Goal: Transaction & Acquisition: Purchase product/service

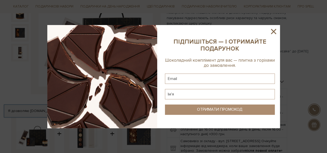
click at [276, 35] on icon at bounding box center [273, 31] width 9 height 9
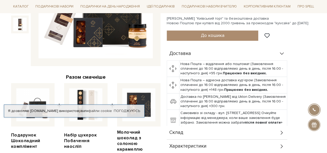
scroll to position [103, 0]
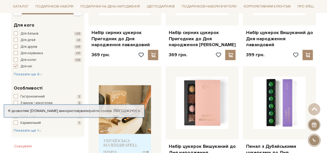
scroll to position [155, 0]
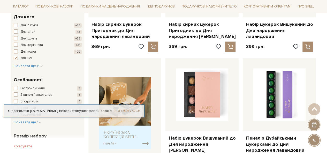
click at [132, 110] on link "Погоджуюсь" at bounding box center [127, 111] width 26 height 5
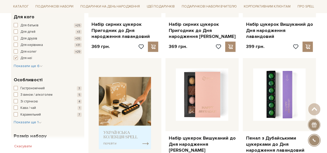
scroll to position [181, 0]
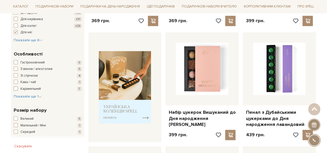
click at [16, 88] on span "button" at bounding box center [16, 89] width 4 height 4
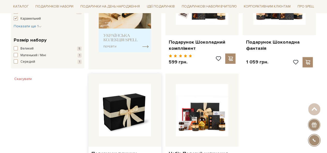
scroll to position [207, 0]
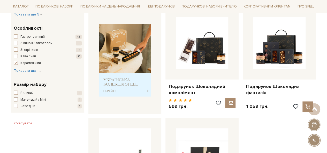
click at [33, 99] on span "Маленький / Міні" at bounding box center [33, 99] width 26 height 5
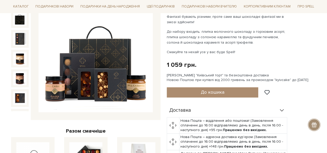
scroll to position [52, 0]
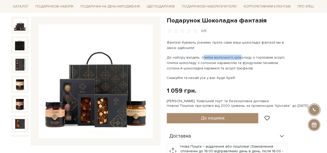
drag, startPoint x: 200, startPoint y: 57, endPoint x: 236, endPoint y: 56, distance: 36.4
click at [236, 56] on p "До набору входить: плитка молочного шоколаду з горіховим асорті, плитка шоколад…" at bounding box center [227, 63] width 121 height 16
click at [197, 72] on div "Фантазії бувають різними, проте саме ваші шоколадні фантазії ми в змозі здійсни…" at bounding box center [227, 60] width 121 height 41
drag, startPoint x: 201, startPoint y: 57, endPoint x: 238, endPoint y: 68, distance: 38.4
click at [238, 68] on p "До набору входить: плитка молочного шоколаду з горіховим асорті, плитка шоколад…" at bounding box center [227, 63] width 121 height 16
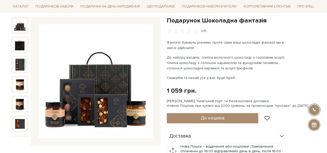
click at [238, 68] on p "До набору входить: плитка молочного шоколаду з горіховим асорті, плитка шоколад…" at bounding box center [227, 63] width 121 height 16
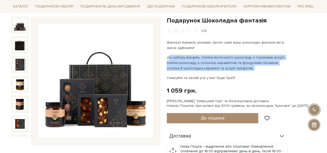
click at [238, 68] on p "До набору входить: плитка молочного шоколаду з горіховим асорті, плитка шоколад…" at bounding box center [227, 63] width 121 height 16
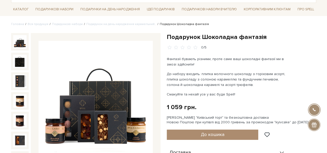
scroll to position [26, 0]
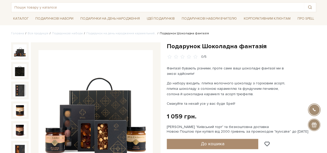
click at [205, 72] on p "Фантазії бувають різними, проте саме ваші шоколадні фантазії ми в змозі здійсни…" at bounding box center [227, 71] width 121 height 11
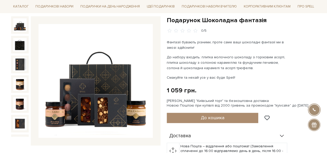
scroll to position [52, 0]
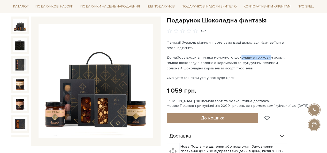
drag, startPoint x: 235, startPoint y: 55, endPoint x: 263, endPoint y: 56, distance: 28.2
click at [263, 56] on p "До набору входить: плитка молочного шоколаду з горіховим асорті, плитка шоколад…" at bounding box center [227, 63] width 121 height 16
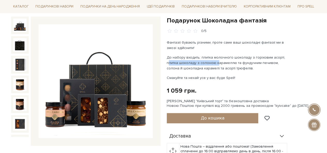
drag, startPoint x: 166, startPoint y: 63, endPoint x: 216, endPoint y: 61, distance: 49.9
click at [216, 61] on div "Подарунок Шоколадна фантазія 0/5 Фантазії бувають різними, проте саме ваші шоко…" at bounding box center [242, 154] width 156 height 274
click at [264, 66] on p "До набору входить: плитка молочного шоколаду з горіховим асорті, плитка шоколад…" at bounding box center [227, 63] width 121 height 16
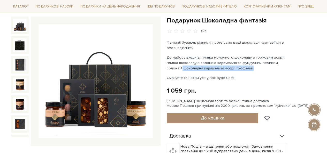
drag, startPoint x: 164, startPoint y: 70, endPoint x: 236, endPoint y: 69, distance: 71.3
click at [236, 69] on div "Подарунок Шоколадна фантазія 0/5 Фантазії бувають різними, проте саме ваші шоко…" at bounding box center [242, 154] width 156 height 274
click at [249, 63] on p "До набору входить: плитка молочного шоколаду з горіховим асорті, плитка шоколад…" at bounding box center [227, 63] width 121 height 16
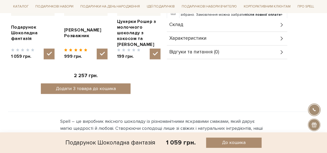
scroll to position [207, 0]
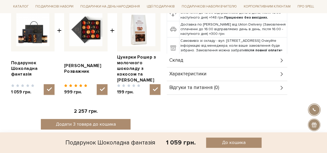
click at [88, 22] on img at bounding box center [85, 29] width 33 height 33
click at [97, 84] on input "checkbox" at bounding box center [102, 89] width 11 height 11
checkbox input "false"
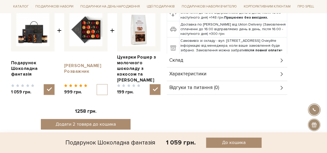
click at [78, 65] on link "[PERSON_NAME] Розважник" at bounding box center [85, 68] width 43 height 11
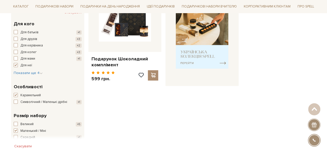
scroll to position [155, 0]
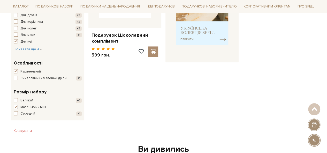
click at [36, 110] on span "Маленький / Міні" at bounding box center [33, 107] width 26 height 5
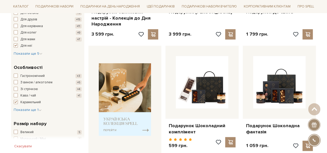
scroll to position [207, 0]
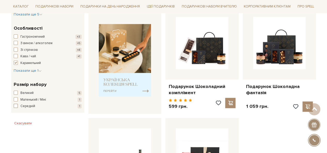
click at [32, 105] on span "Середній" at bounding box center [27, 106] width 15 height 5
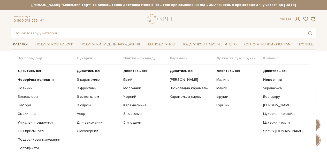
click at [27, 43] on link "Каталог" at bounding box center [21, 45] width 20 height 8
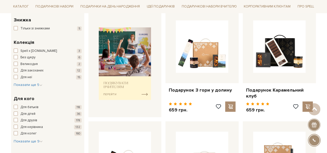
scroll to position [310, 0]
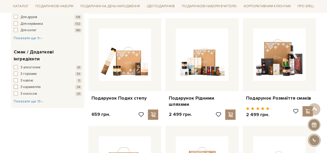
click at [29, 85] on span "З карамеллю" at bounding box center [30, 87] width 20 height 5
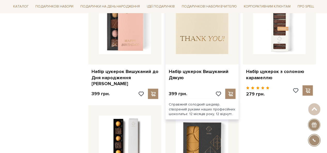
scroll to position [568, 0]
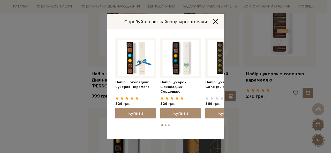
click at [262, 51] on div "Спробуйте наші найпопулярніші смаки Набір цукерок шоколадних Серденько 329 грн." at bounding box center [165, 76] width 331 height 153
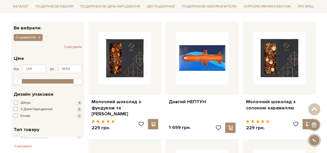
scroll to position [0, 0]
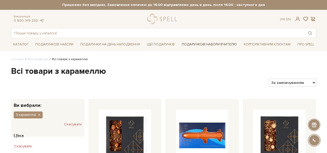
click at [225, 44] on link "Подарункові набори Вчителю" at bounding box center [209, 44] width 59 height 9
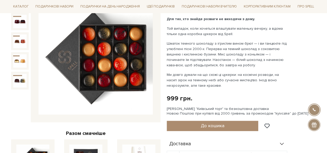
scroll to position [78, 0]
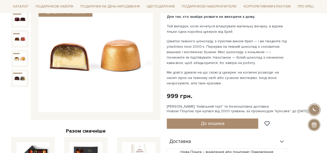
click at [11, 60] on div at bounding box center [20, 59] width 18 height 18
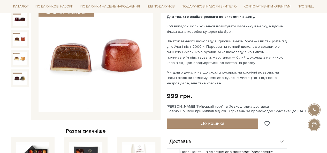
click at [17, 35] on img at bounding box center [19, 38] width 13 height 13
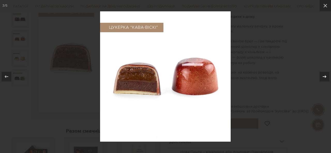
click at [323, 77] on icon at bounding box center [324, 77] width 6 height 6
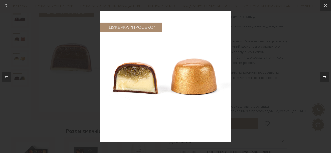
click at [323, 77] on icon at bounding box center [324, 77] width 6 height 6
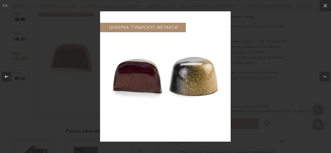
click at [5, 78] on icon at bounding box center [6, 77] width 6 height 6
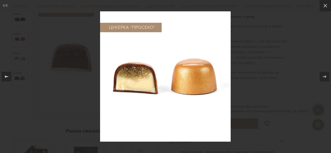
click at [5, 78] on icon at bounding box center [6, 77] width 6 height 6
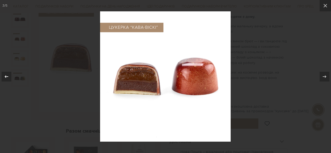
click at [5, 78] on icon at bounding box center [6, 77] width 6 height 6
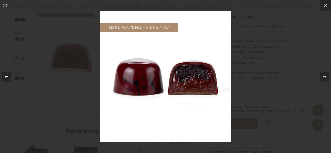
click at [5, 78] on icon at bounding box center [6, 77] width 6 height 6
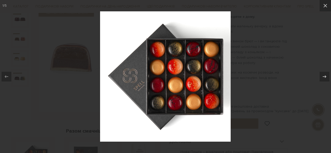
click at [276, 50] on div at bounding box center [165, 76] width 331 height 153
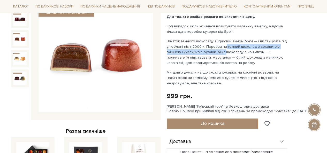
click at [224, 49] on p "Шматок темного шоколаду з ігристим вином брют — і ви танцюєте під улюблені пісн…" at bounding box center [227, 51] width 121 height 27
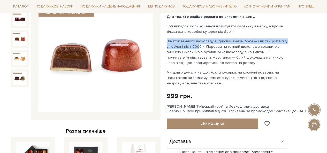
drag, startPoint x: 167, startPoint y: 40, endPoint x: 197, endPoint y: 44, distance: 30.4
click at [197, 44] on p "Шматок темного шоколаду з ігристим вином брют — і ви танцюєте під улюблені пісн…" at bounding box center [227, 51] width 121 height 27
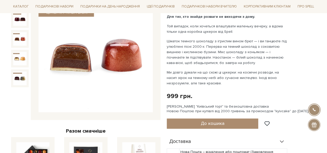
click at [212, 49] on p "Шматок темного шоколаду з ігристим вином брют — і ви танцюєте під улюблені пісн…" at bounding box center [227, 51] width 121 height 27
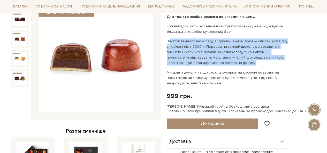
drag, startPoint x: 169, startPoint y: 42, endPoint x: 235, endPoint y: 64, distance: 69.3
click at [235, 64] on p "Шматок темного шоколаду з ігристим вином брют — і ви танцюєте під улюблені пісн…" at bounding box center [227, 51] width 121 height 27
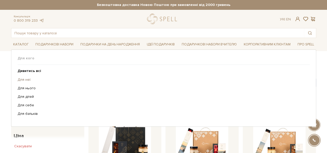
click at [28, 81] on link "Для неї" at bounding box center [162, 80] width 288 height 5
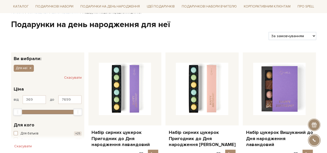
scroll to position [52, 0]
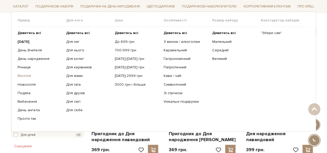
click at [19, 77] on link "Весілля" at bounding box center [40, 76] width 45 height 5
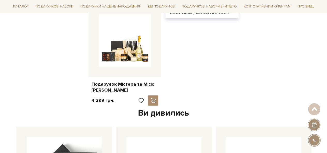
scroll to position [568, 0]
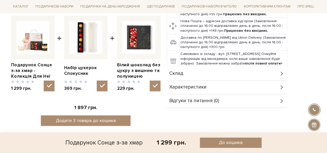
scroll to position [233, 0]
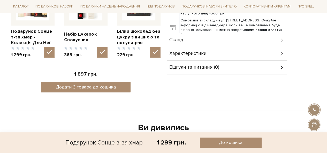
click at [202, 38] on div "Склад" at bounding box center [227, 39] width 120 height 13
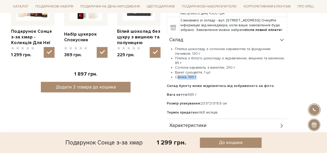
drag, startPoint x: 196, startPoint y: 76, endPoint x: 177, endPoint y: 77, distance: 19.2
click at [177, 77] on li "Свічка, 130 г" at bounding box center [231, 77] width 112 height 5
drag, startPoint x: 207, startPoint y: 72, endPoint x: 180, endPoint y: 75, distance: 27.0
click at [180, 75] on ul "Плитка шоколаду з солоною карамеллю та фундучним печивом, 120 г Плитка з білого…" at bounding box center [227, 63] width 120 height 33
click at [232, 65] on li "Солона карамель з ваніллю, 250 г" at bounding box center [231, 67] width 112 height 5
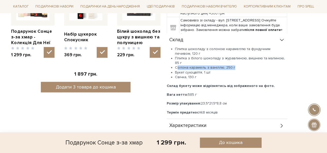
drag, startPoint x: 236, startPoint y: 65, endPoint x: 177, endPoint y: 68, distance: 59.5
click at [177, 68] on li "Солона карамель з ваніллю, 250 г" at bounding box center [231, 67] width 112 height 5
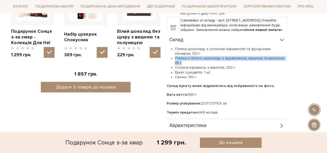
drag, startPoint x: 184, startPoint y: 64, endPoint x: 172, endPoint y: 60, distance: 12.3
click at [175, 60] on li "Плитка з білого шоколаду з журавлиною, вишнею та малиною, 85 г" at bounding box center [231, 60] width 112 height 9
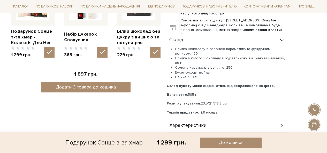
click at [195, 71] on li "Букет сухоцвіття, 1 шт" at bounding box center [231, 72] width 112 height 5
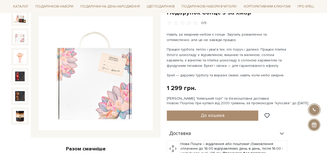
scroll to position [52, 0]
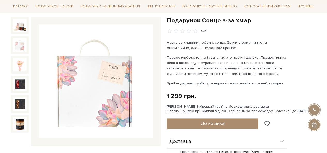
click at [20, 49] on img at bounding box center [19, 44] width 13 height 13
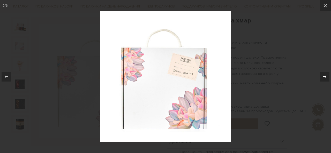
click at [325, 77] on icon at bounding box center [324, 76] width 4 height 3
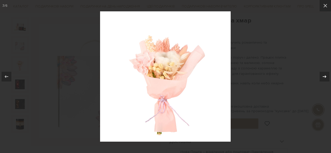
click at [325, 77] on icon at bounding box center [324, 76] width 4 height 3
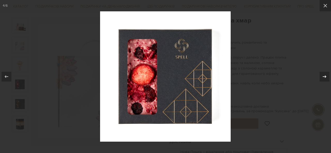
click at [325, 77] on icon at bounding box center [324, 76] width 4 height 3
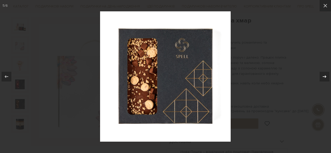
click at [325, 77] on icon at bounding box center [324, 76] width 4 height 3
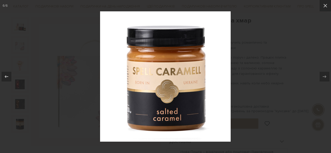
click at [297, 59] on div at bounding box center [165, 76] width 331 height 153
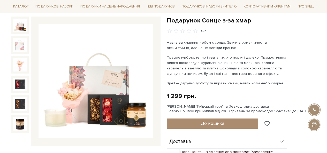
click at [20, 27] on img at bounding box center [19, 25] width 13 height 13
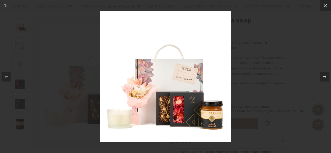
click at [52, 72] on div at bounding box center [165, 76] width 331 height 153
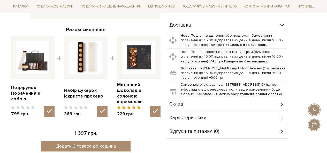
scroll to position [207, 0]
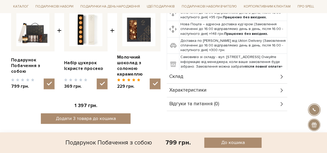
click at [188, 70] on div "Склад" at bounding box center [227, 76] width 120 height 13
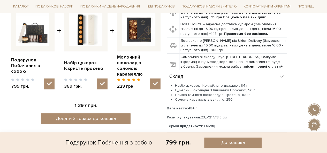
click at [204, 93] on li "Плитка темного шоколаду з Просеко, 100 г" at bounding box center [231, 95] width 112 height 5
click at [198, 88] on li "Цукерки шоколадні "Пляшечки Просеко", 50 г" at bounding box center [231, 90] width 112 height 5
click at [200, 72] on div "Склад" at bounding box center [227, 76] width 120 height 13
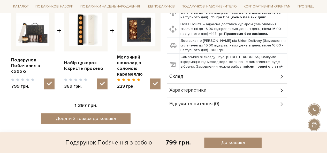
click at [200, 72] on div "Склад" at bounding box center [227, 76] width 120 height 13
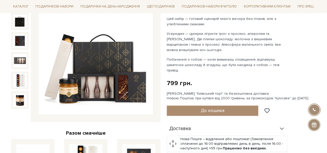
scroll to position [52, 0]
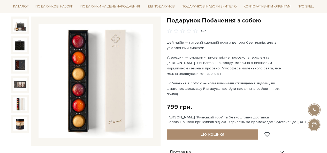
click at [19, 98] on img at bounding box center [19, 103] width 13 height 13
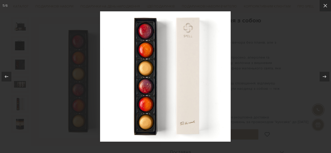
click at [21, 85] on div at bounding box center [165, 76] width 331 height 153
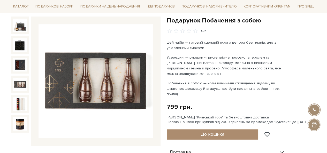
click at [111, 81] on img at bounding box center [95, 81] width 114 height 114
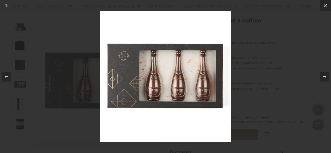
click at [244, 27] on div at bounding box center [165, 76] width 331 height 153
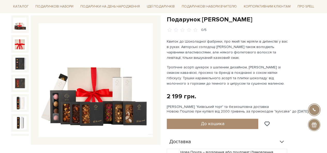
scroll to position [52, 0]
